Goal: Task Accomplishment & Management: Complete application form

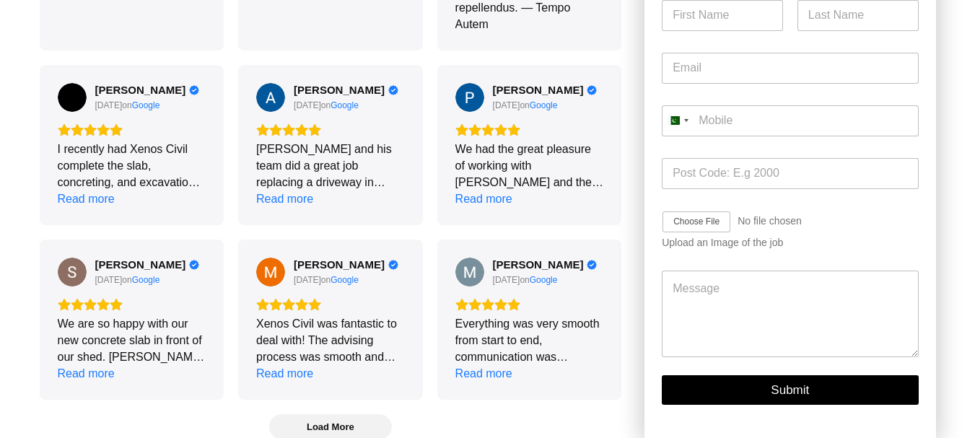
scroll to position [3631, 0]
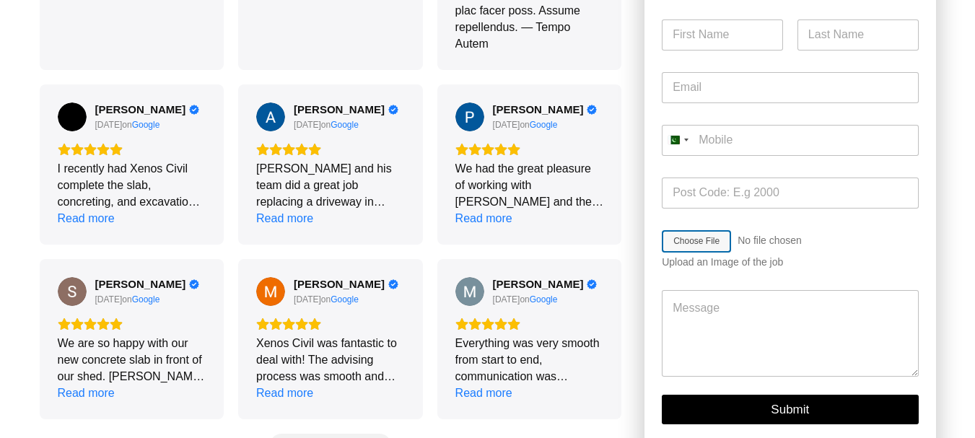
click at [706, 252] on input "Job Image Upload" at bounding box center [738, 240] width 154 height 23
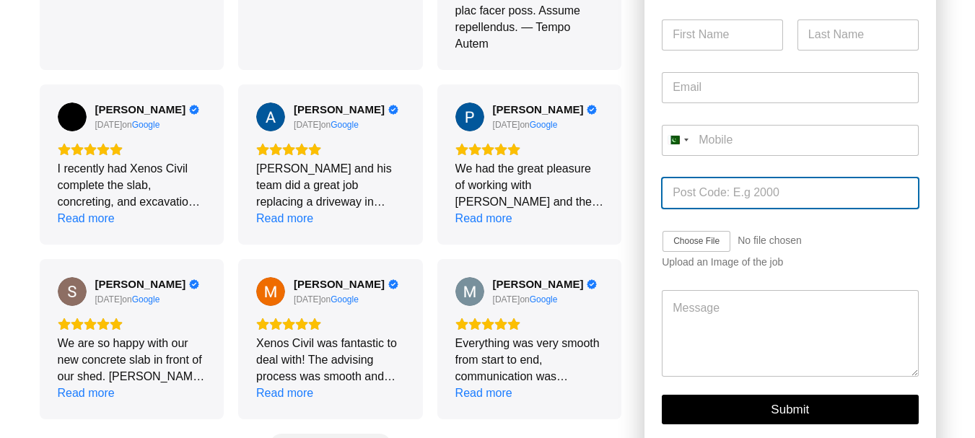
click at [736, 208] on input "Post Code *" at bounding box center [789, 192] width 256 height 31
click at [727, 268] on div "Upload an Image of the job" at bounding box center [789, 262] width 256 height 12
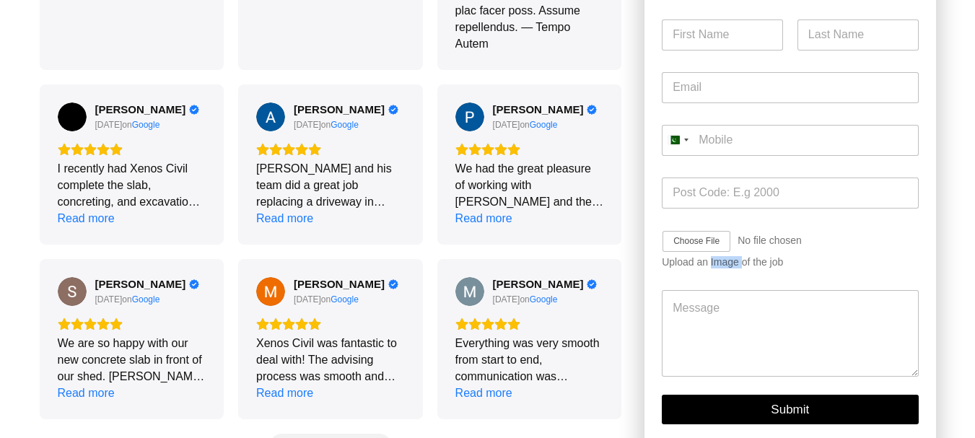
click at [727, 268] on div "Upload an Image of the job" at bounding box center [789, 262] width 256 height 12
click at [679, 144] on div "Pakistan +92" at bounding box center [674, 140] width 12 height 9
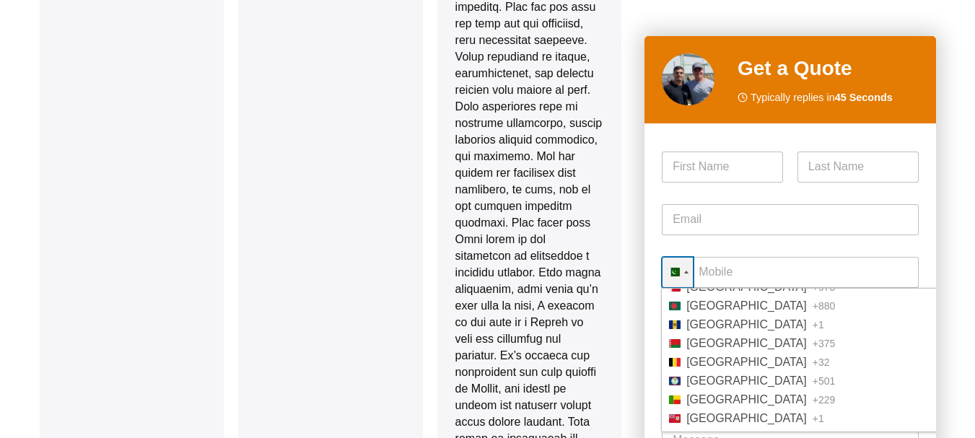
scroll to position [153, 0]
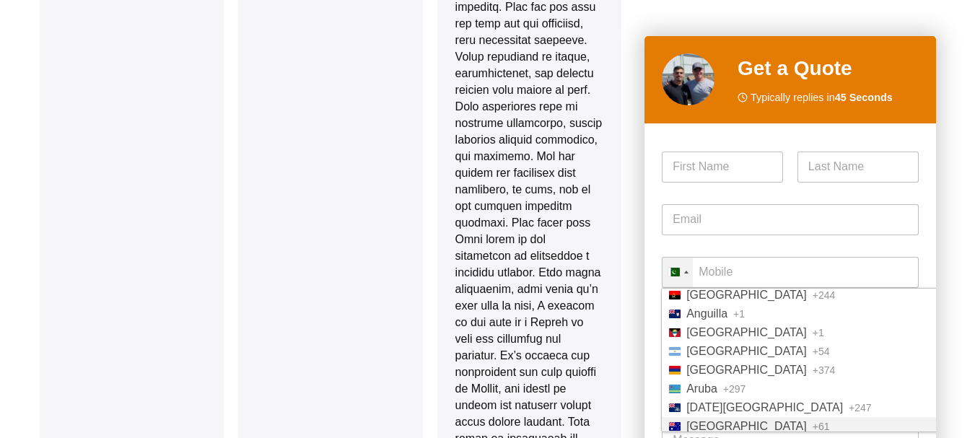
click at [723, 421] on span "[GEOGRAPHIC_DATA]" at bounding box center [746, 427] width 120 height 12
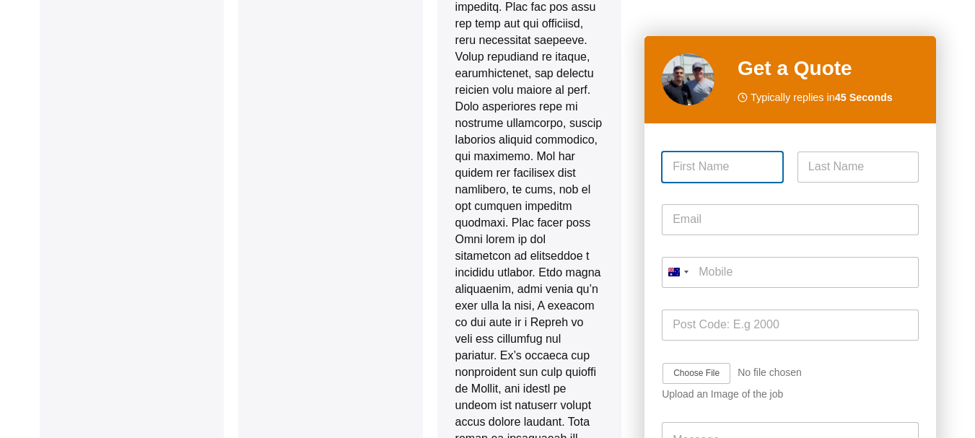
click at [697, 175] on input "First" at bounding box center [721, 166] width 121 height 31
click at [736, 161] on input "First" at bounding box center [721, 166] width 121 height 31
click at [729, 164] on input "First" at bounding box center [721, 166] width 121 height 31
paste input "[PERSON_NAME]"
click at [727, 168] on input "[PERSON_NAME]" at bounding box center [721, 166] width 121 height 31
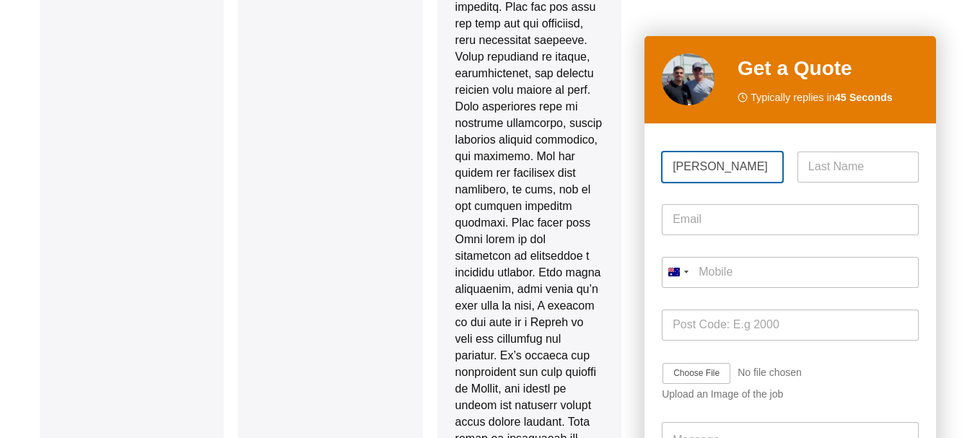
click at [727, 168] on input "[PERSON_NAME]" at bounding box center [721, 166] width 121 height 31
type input "[PERSON_NAME]"
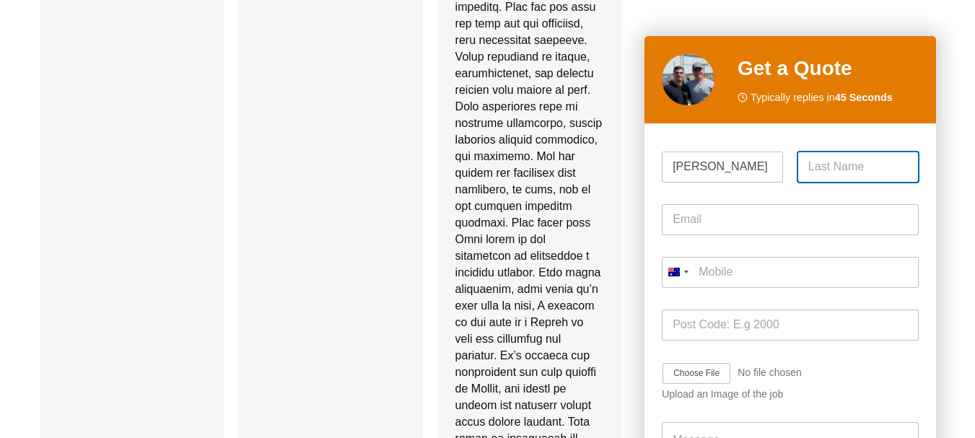
click at [834, 170] on input "Last" at bounding box center [857, 166] width 121 height 31
paste input "[PERSON_NAME]"
type input "[PERSON_NAME]"
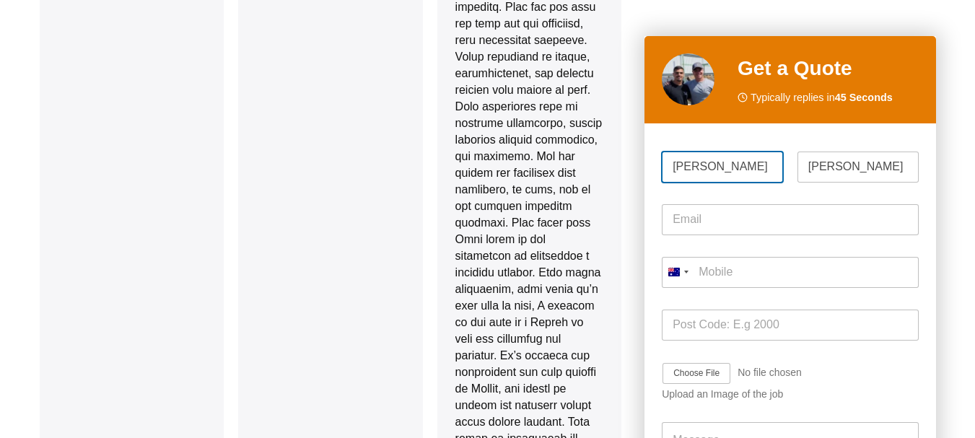
click at [713, 164] on input "[PERSON_NAME]" at bounding box center [721, 166] width 121 height 31
type input "[PERSON_NAME]"
click at [711, 203] on div "Email *" at bounding box center [789, 219] width 256 height 53
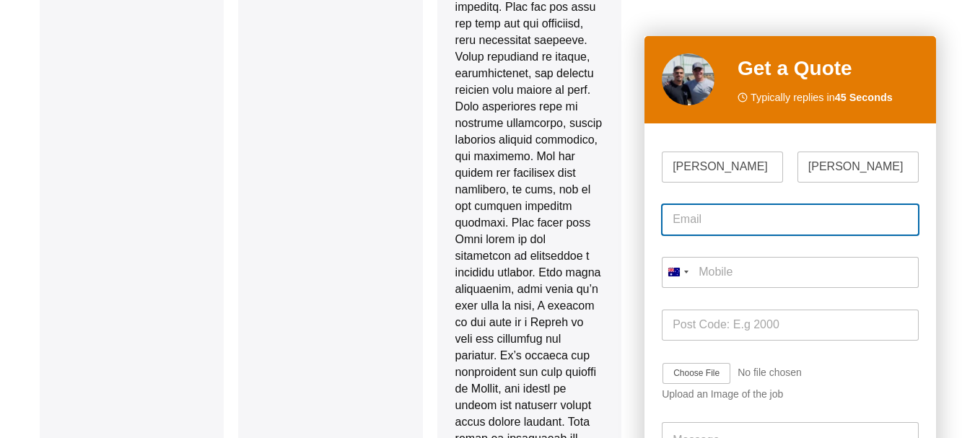
click at [711, 220] on input "Email *" at bounding box center [789, 219] width 256 height 31
click at [745, 224] on input "Email *" at bounding box center [789, 219] width 256 height 31
paste input "[PERSON_NAME][EMAIL_ADDRESS][DOMAIN_NAME]"
type input "[PERSON_NAME][EMAIL_ADDRESS][DOMAIN_NAME]"
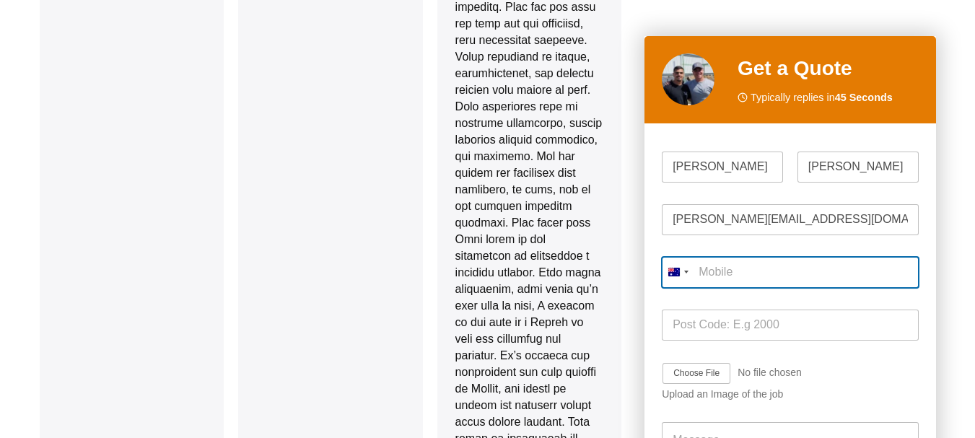
click at [731, 278] on input "Mobile *" at bounding box center [789, 272] width 256 height 31
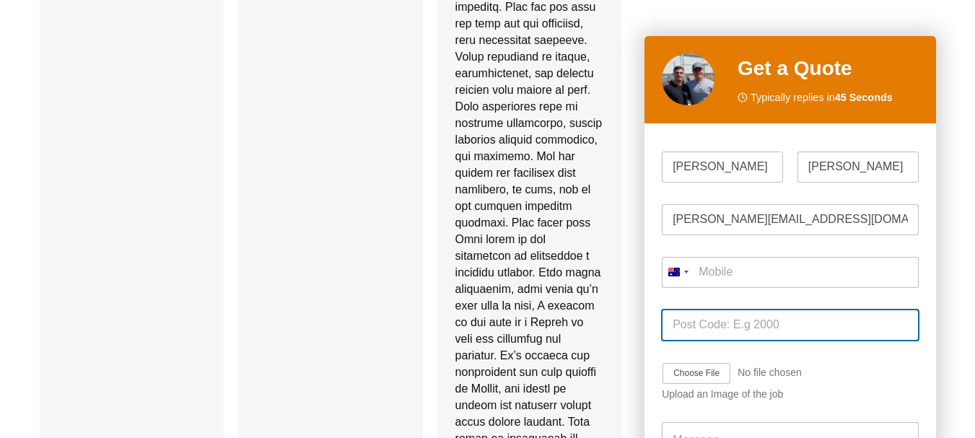
click at [744, 318] on input "Post Code *" at bounding box center [789, 324] width 256 height 31
type input "%"
type input "5000"
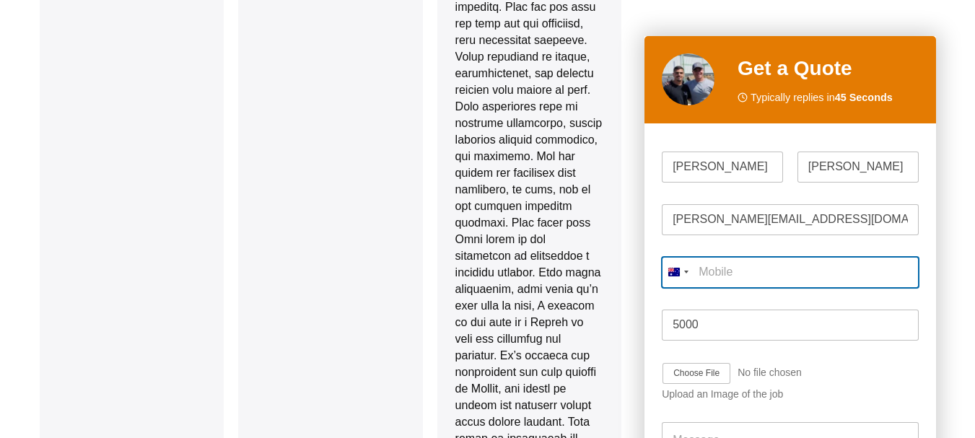
click at [739, 276] on input "Mobile *" at bounding box center [789, 272] width 256 height 31
paste input ""Hi there, Every contractor needs reliable takeoff support. We're here_when you…"
type input ""Hi there, Every contractor needs reliable takeoff support. We're here_when you…"
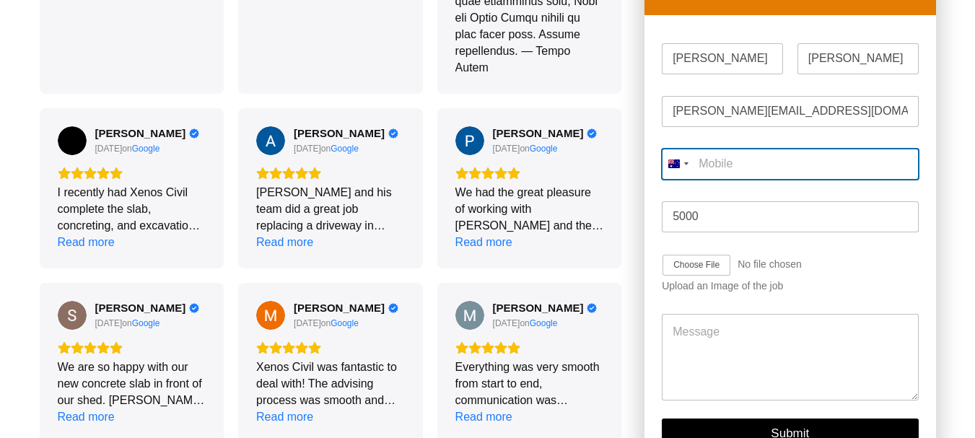
scroll to position [3631, 0]
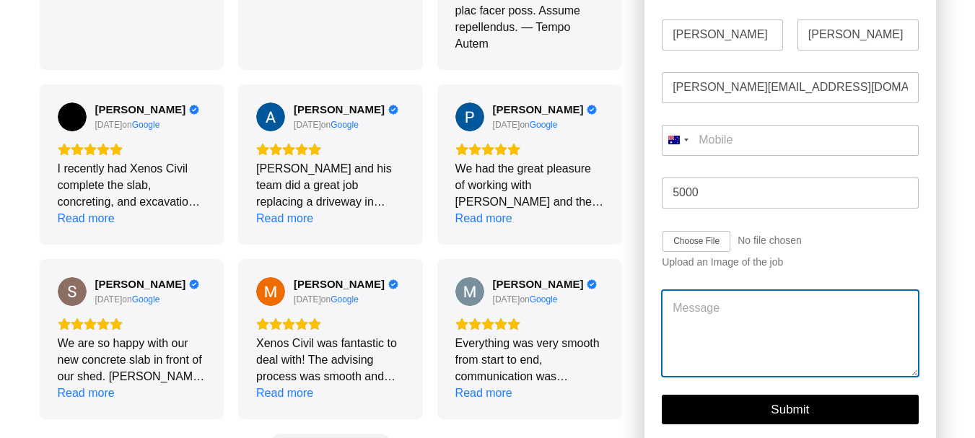
click at [731, 313] on textarea "Message" at bounding box center [789, 333] width 256 height 87
paste textarea ""Hi there, Every contractor needs reliable takeoff support. We're here_when you…"
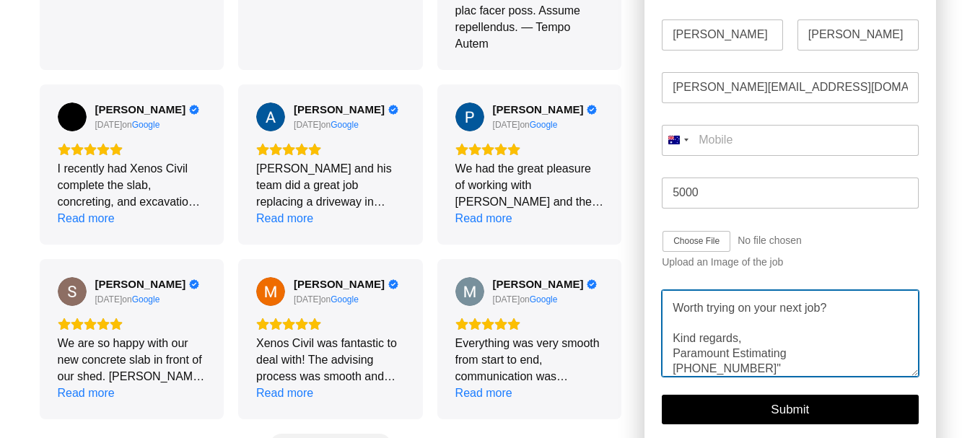
scroll to position [205, 0]
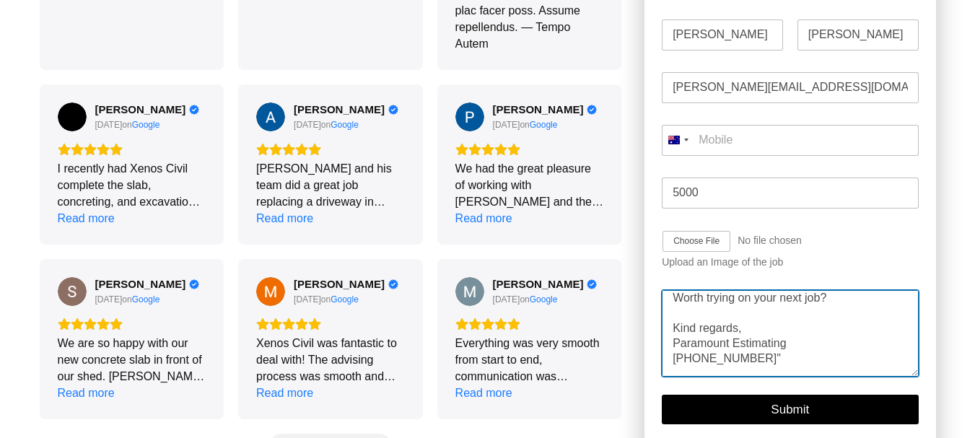
drag, startPoint x: 746, startPoint y: 374, endPoint x: 646, endPoint y: 374, distance: 99.5
click at [646, 374] on div "Please enable JavaScript in your browser to complete this form. Name * [PERSON_…" at bounding box center [789, 225] width 291 height 468
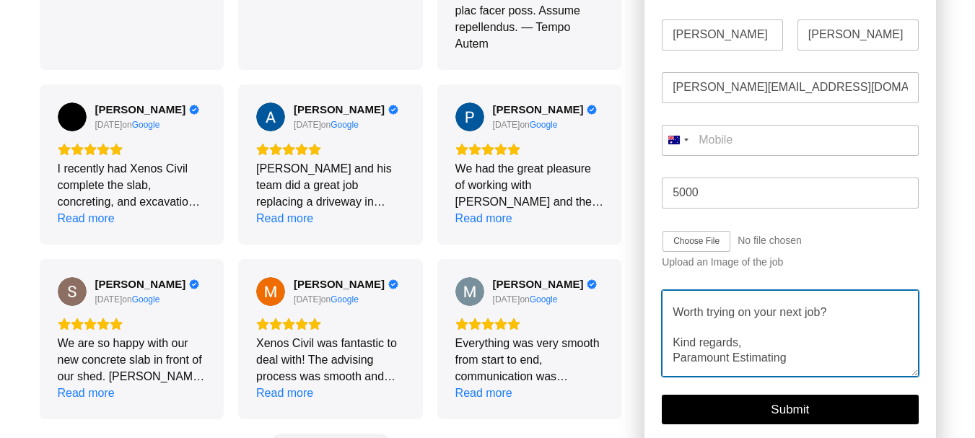
scroll to position [190, 0]
type textarea ""Hi there, Every contractor needs reliable takeoff support. We're here_when you…"
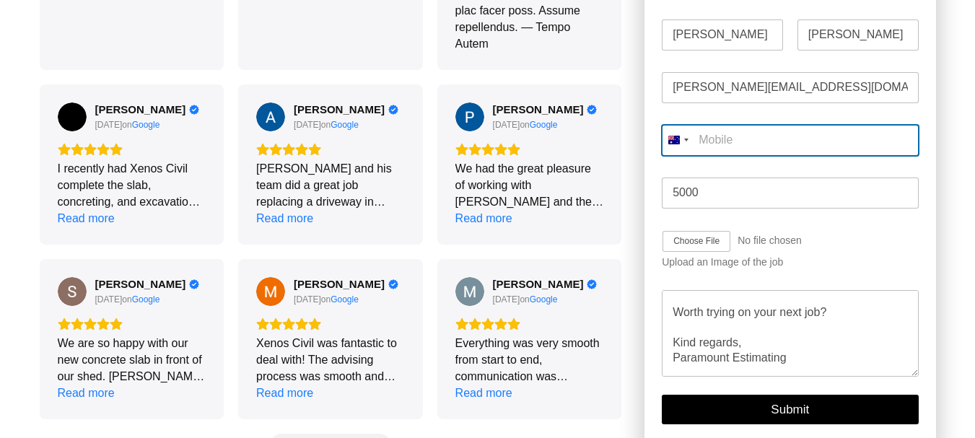
click at [728, 155] on input "Mobile *" at bounding box center [789, 139] width 256 height 31
paste input "[PHONE_NUMBER]"
type input "[PHONE_NUMBER]"
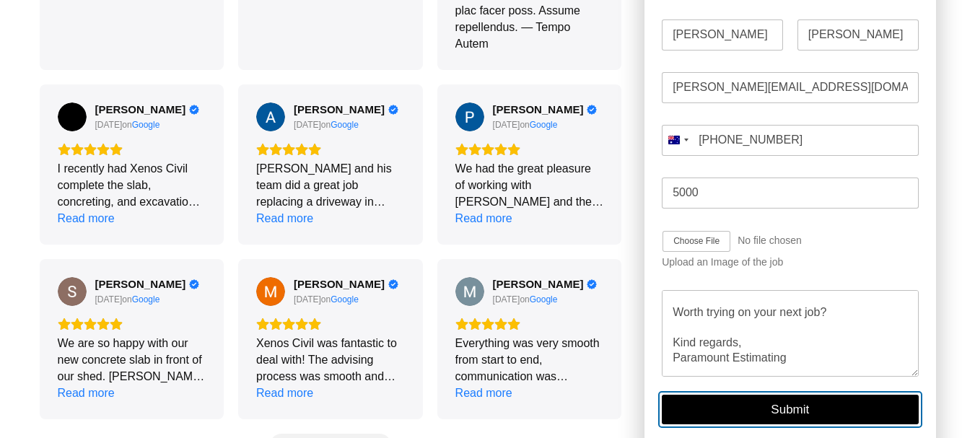
click at [762, 418] on button "Submit" at bounding box center [789, 410] width 256 height 30
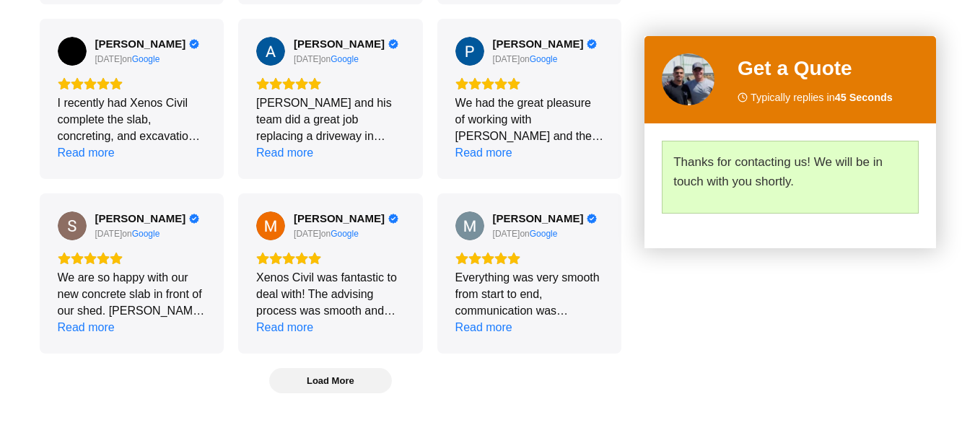
scroll to position [3700, 0]
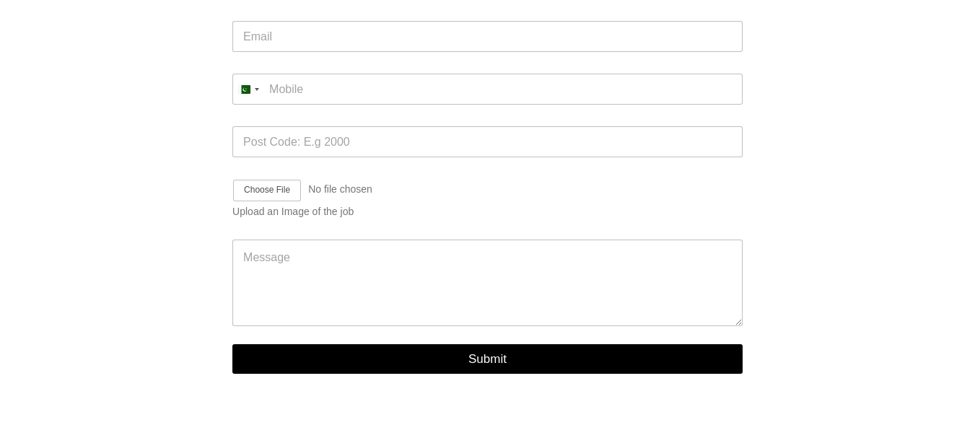
scroll to position [144, 0]
